Goal: Download file/media

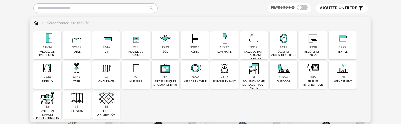
scroll to position [53, 0]
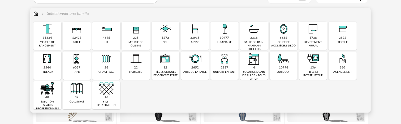
click at [45, 73] on div "rideaux" at bounding box center [47, 71] width 11 height 3
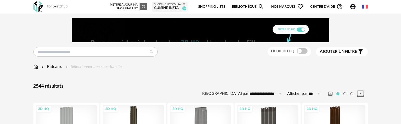
scroll to position [53, 0]
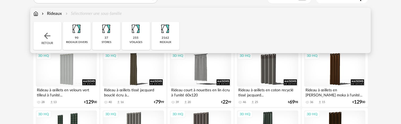
click at [104, 34] on img at bounding box center [106, 29] width 14 height 14
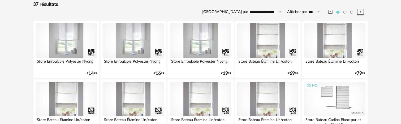
scroll to position [80, 0]
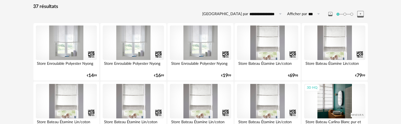
click at [337, 103] on div "3D HQ" at bounding box center [334, 101] width 61 height 35
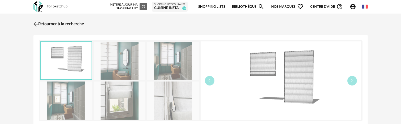
click at [34, 26] on img at bounding box center [36, 24] width 8 height 8
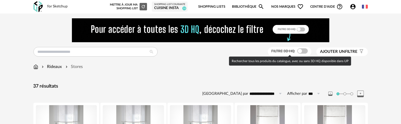
click at [295, 52] on span "Filtre 3D HQ" at bounding box center [283, 51] width 23 height 4
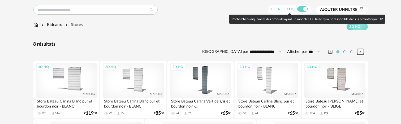
scroll to position [80, 0]
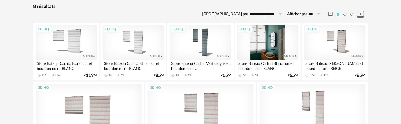
click at [265, 38] on div "3D HQ" at bounding box center [267, 43] width 61 height 35
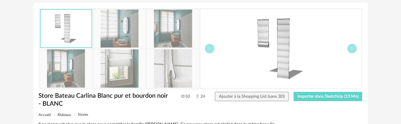
scroll to position [80, 0]
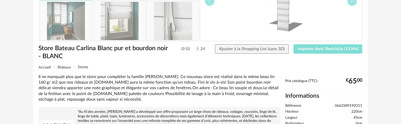
click at [328, 49] on span "Importer dans SketchUp (13 Mo)" at bounding box center [328, 49] width 61 height 4
